Goal: Task Accomplishment & Management: Complete application form

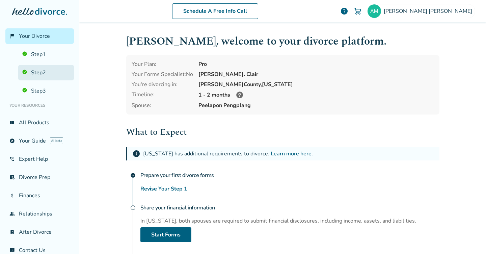
click at [43, 72] on link "Step 2" at bounding box center [46, 73] width 56 height 16
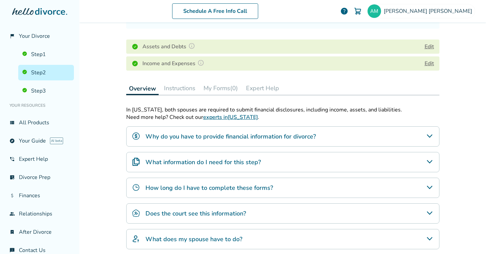
scroll to position [80, 0]
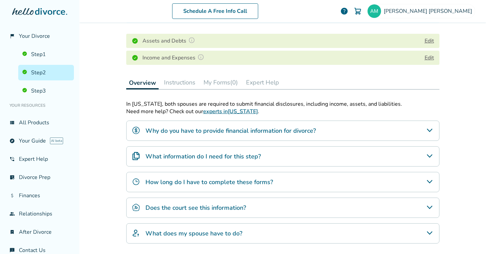
click at [217, 81] on button "My Forms (0)" at bounding box center [221, 83] width 40 height 14
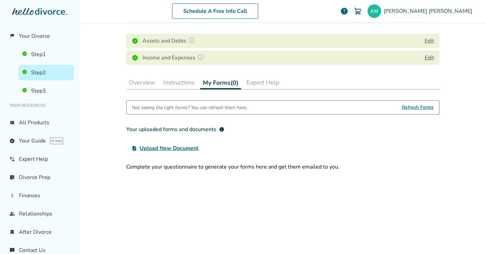
click at [189, 148] on span "Upload New Document" at bounding box center [169, 148] width 59 height 8
click at [0, 0] on input "upload_file Upload New Document" at bounding box center [0, 0] width 0 height 0
click at [183, 148] on span "Upload New Document" at bounding box center [169, 148] width 59 height 8
click at [0, 0] on input "upload_file Upload New Document" at bounding box center [0, 0] width 0 height 0
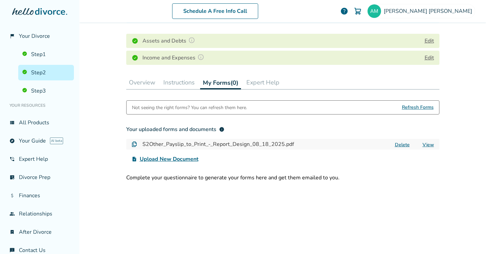
click at [183, 157] on span "Upload New Document" at bounding box center [169, 159] width 59 height 8
click at [0, 0] on input "upload_file Upload New Document" at bounding box center [0, 0] width 0 height 0
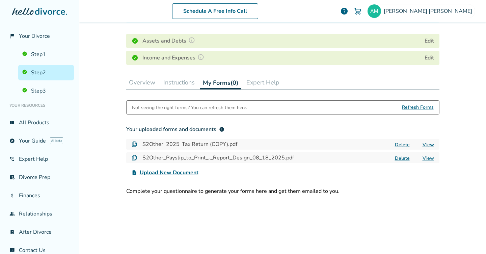
click at [145, 84] on button "Overview" at bounding box center [142, 83] width 32 height 14
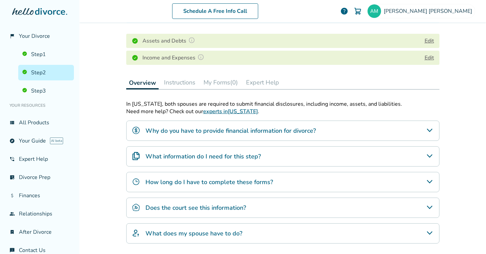
click at [207, 157] on h4 "What information do I need for this step?" at bounding box center [202, 156] width 115 height 9
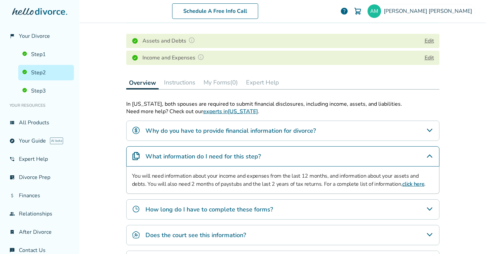
click at [212, 79] on button "My Forms (0)" at bounding box center [221, 83] width 40 height 14
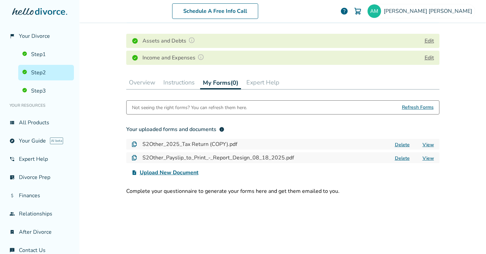
click at [405, 145] on button "Delete" at bounding box center [402, 144] width 19 height 7
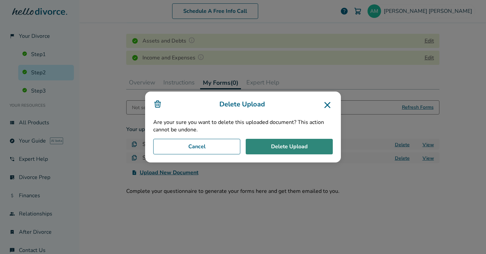
click at [303, 141] on button "Delete Upload" at bounding box center [289, 147] width 87 height 16
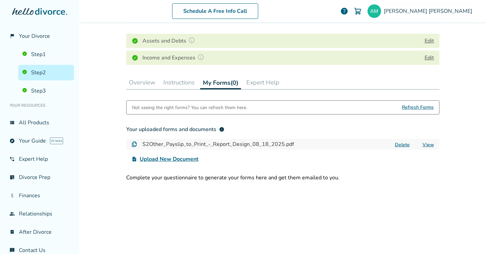
click at [180, 159] on span "Upload New Document" at bounding box center [169, 159] width 59 height 8
click at [0, 0] on input "upload_file Upload New Document" at bounding box center [0, 0] width 0 height 0
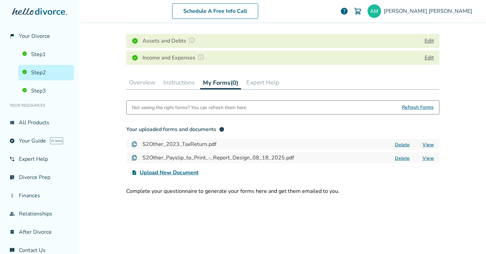
click at [168, 173] on span "Upload New Document" at bounding box center [169, 172] width 59 height 8
click at [0, 0] on input "upload_file Upload New Document" at bounding box center [0, 0] width 0 height 0
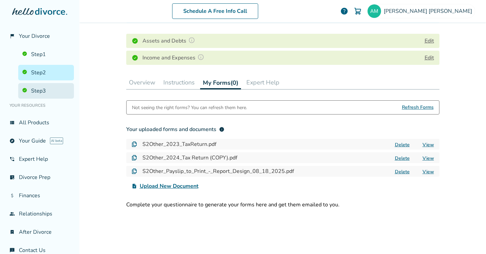
click at [54, 94] on link "Step 3" at bounding box center [46, 91] width 56 height 16
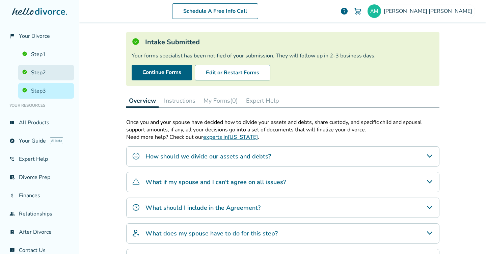
click at [51, 74] on link "Step 2" at bounding box center [46, 73] width 56 height 16
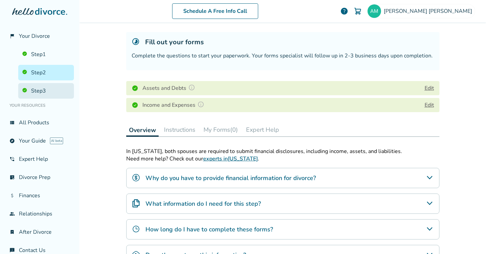
click at [52, 91] on link "Step 3" at bounding box center [46, 91] width 56 height 16
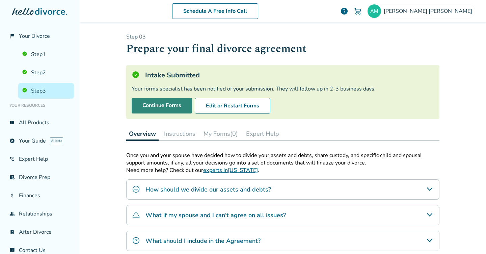
click at [167, 108] on link "Continue Forms" at bounding box center [162, 106] width 60 height 16
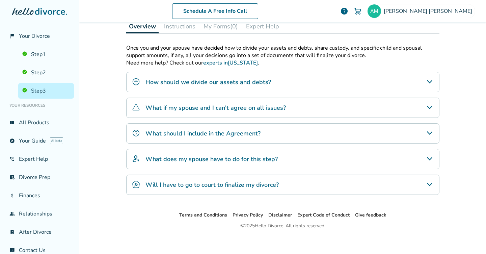
scroll to position [111, 0]
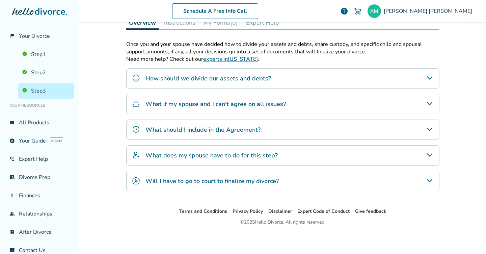
click at [228, 159] on div "What does my spouse have to do for this step?" at bounding box center [282, 155] width 313 height 20
